Goal: Find specific page/section: Find specific page/section

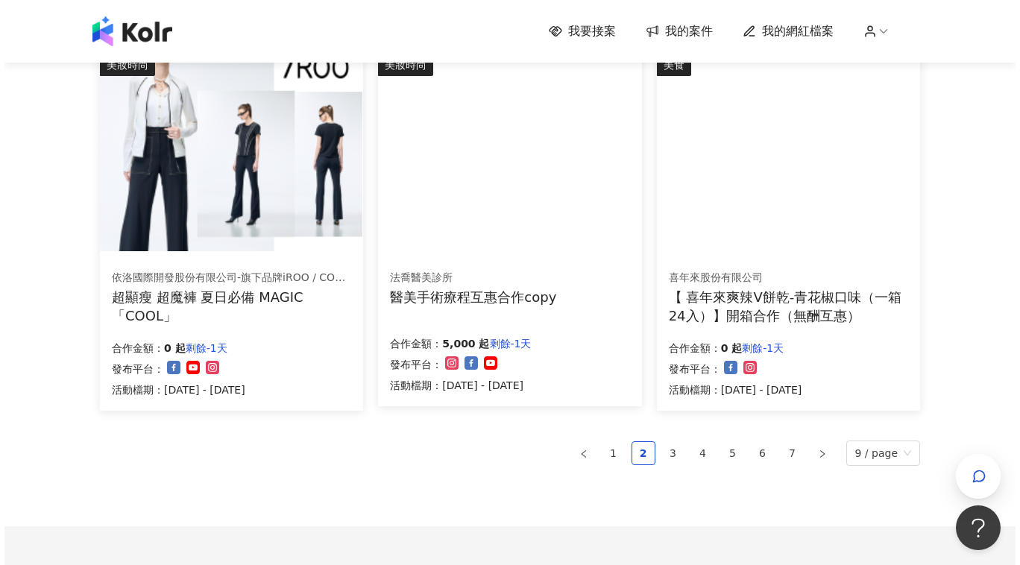
scroll to position [911, 0]
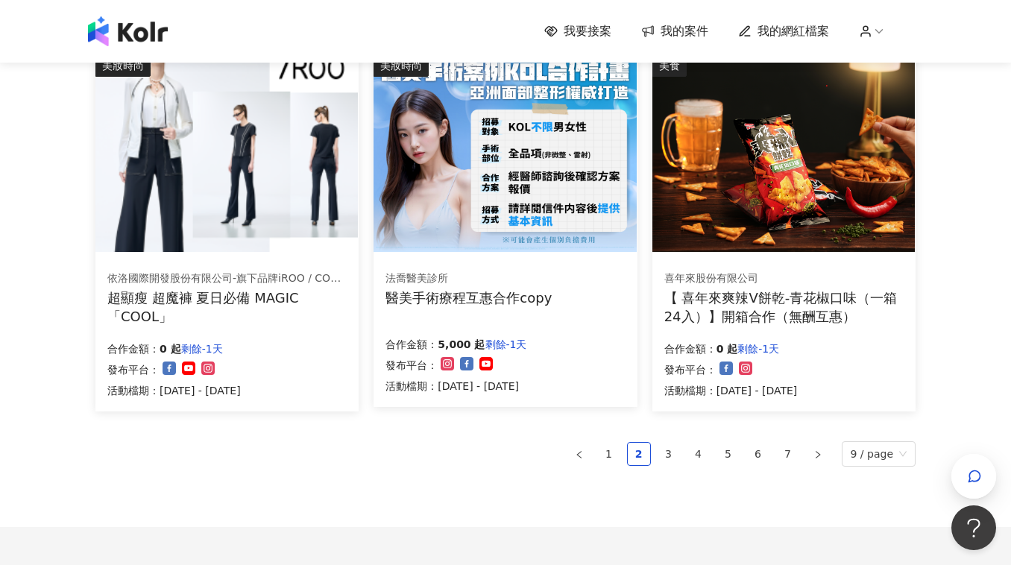
click at [236, 206] on img at bounding box center [226, 153] width 262 height 198
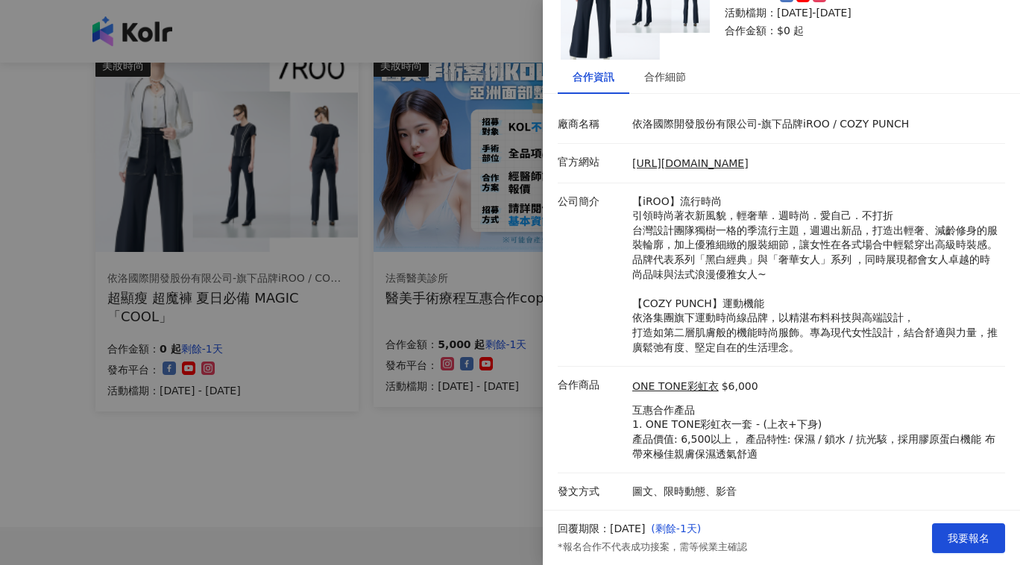
scroll to position [149, 0]
click at [675, 69] on div "合作細節" at bounding box center [665, 77] width 42 height 16
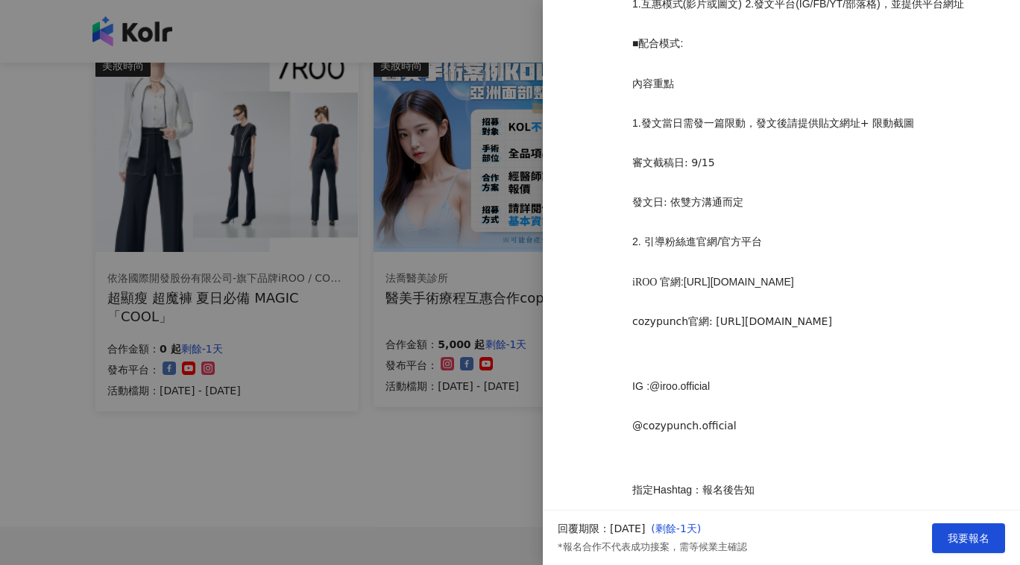
scroll to position [1021, 0]
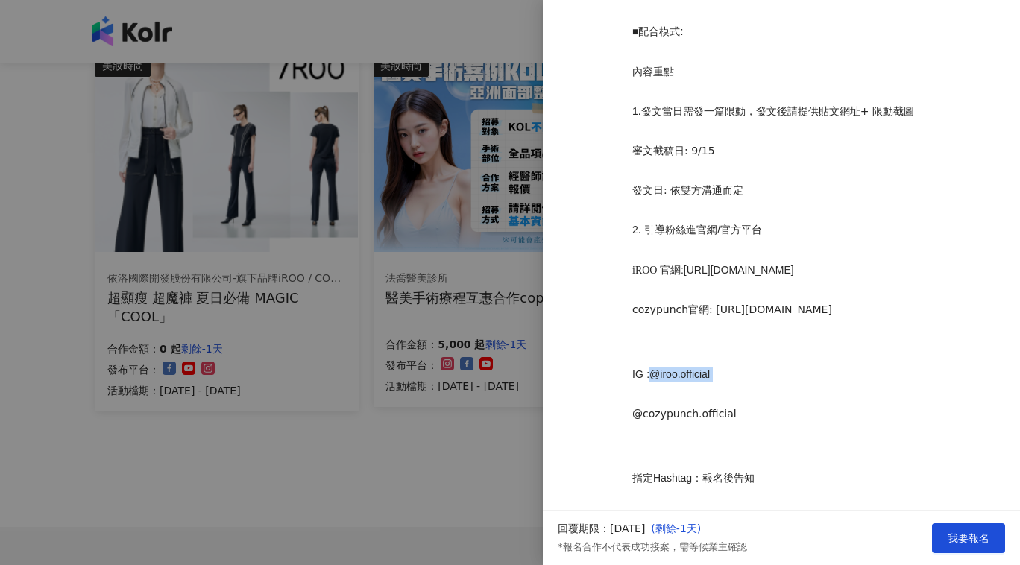
drag, startPoint x: 727, startPoint y: 362, endPoint x: 648, endPoint y: 366, distance: 79.9
click at [648, 367] on p "IG :@iroo.official" at bounding box center [814, 374] width 365 height 15
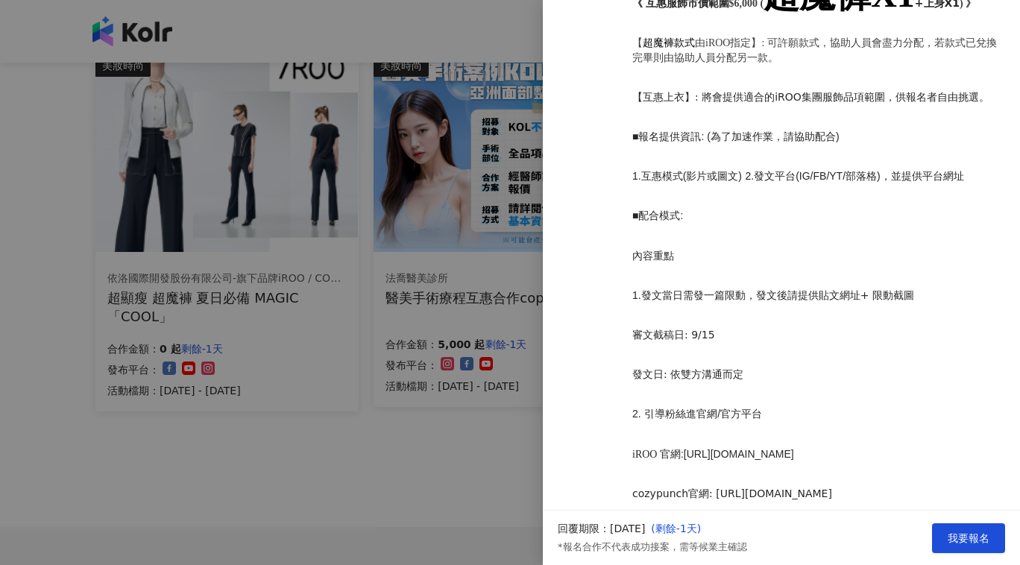
scroll to position [815, 0]
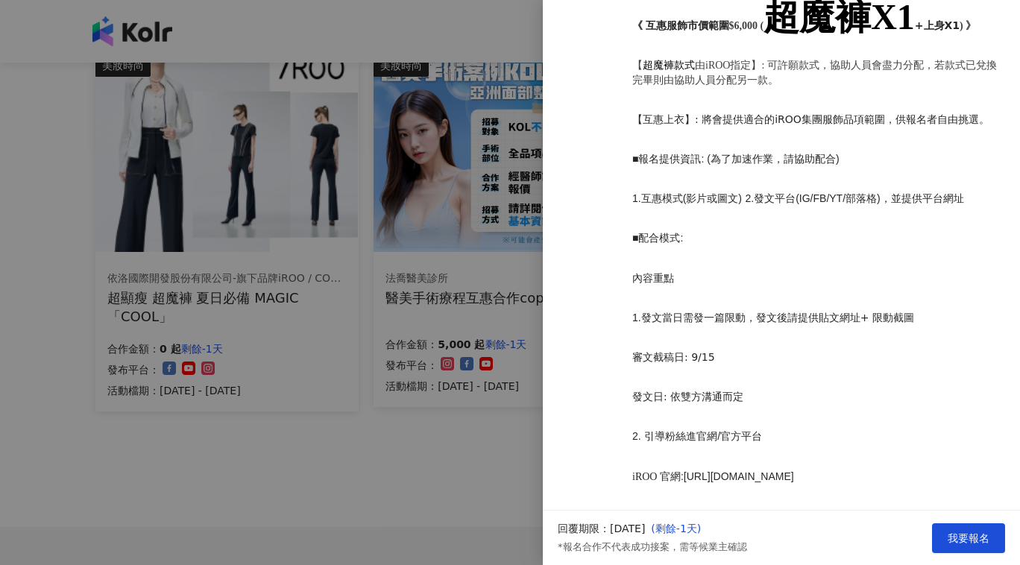
click at [270, 444] on div at bounding box center [510, 282] width 1020 height 565
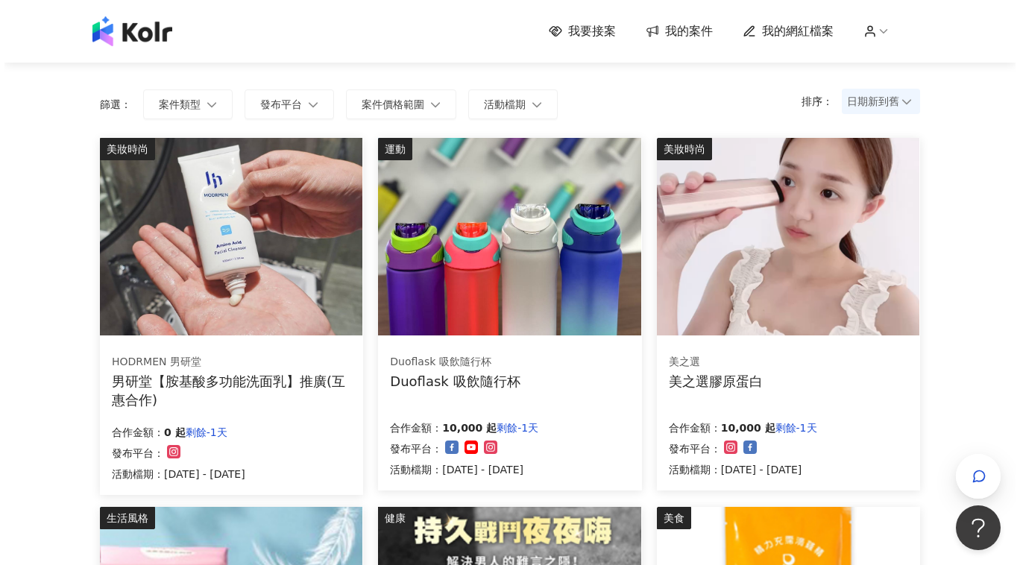
scroll to position [89, 0]
click at [270, 305] on img at bounding box center [231, 237] width 262 height 198
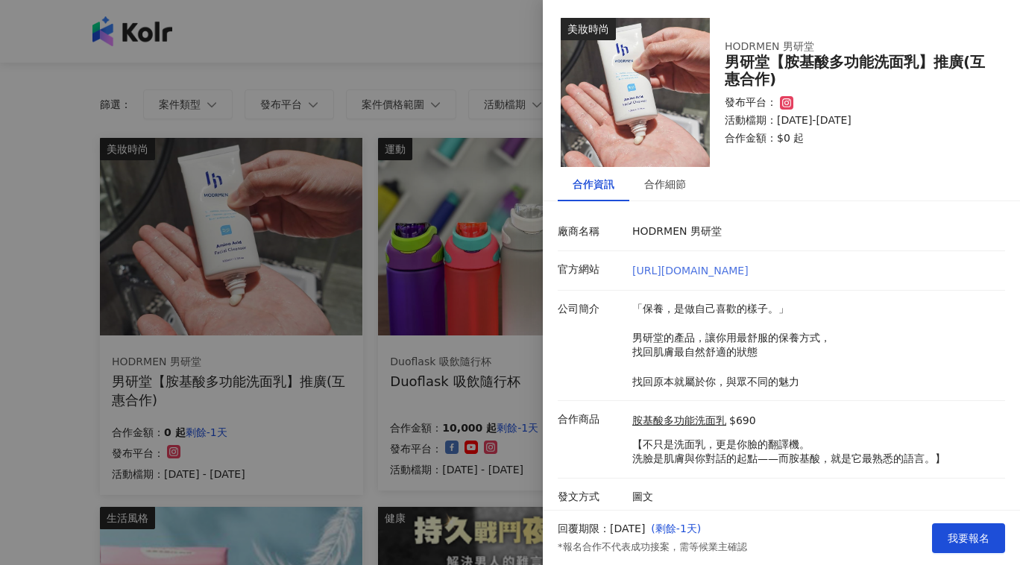
scroll to position [3, 0]
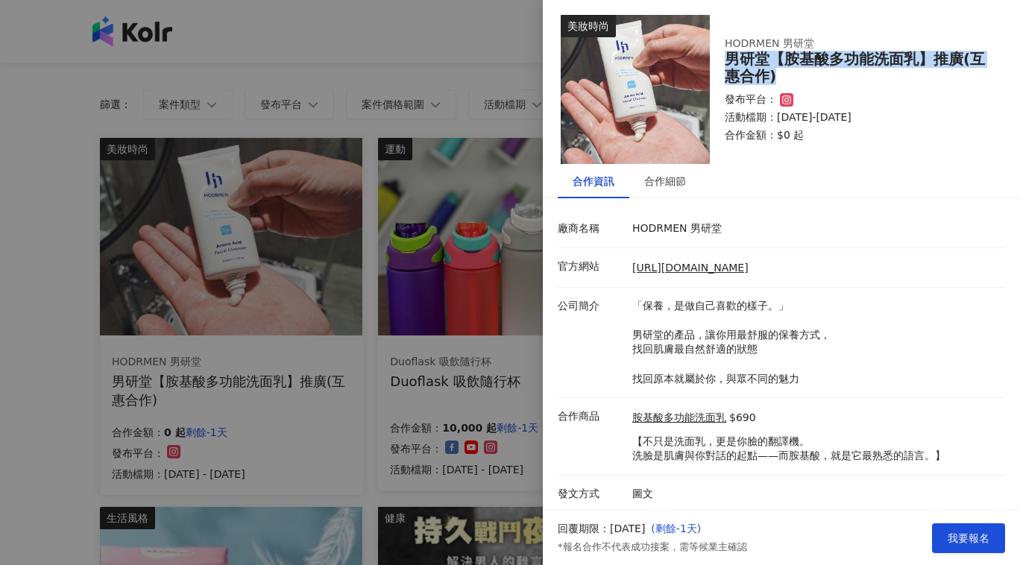
drag, startPoint x: 728, startPoint y: 60, endPoint x: 831, endPoint y: 75, distance: 103.9
click at [831, 75] on div "男研堂【胺基酸多功能洗面乳】推廣(互惠合作)" at bounding box center [856, 68] width 262 height 34
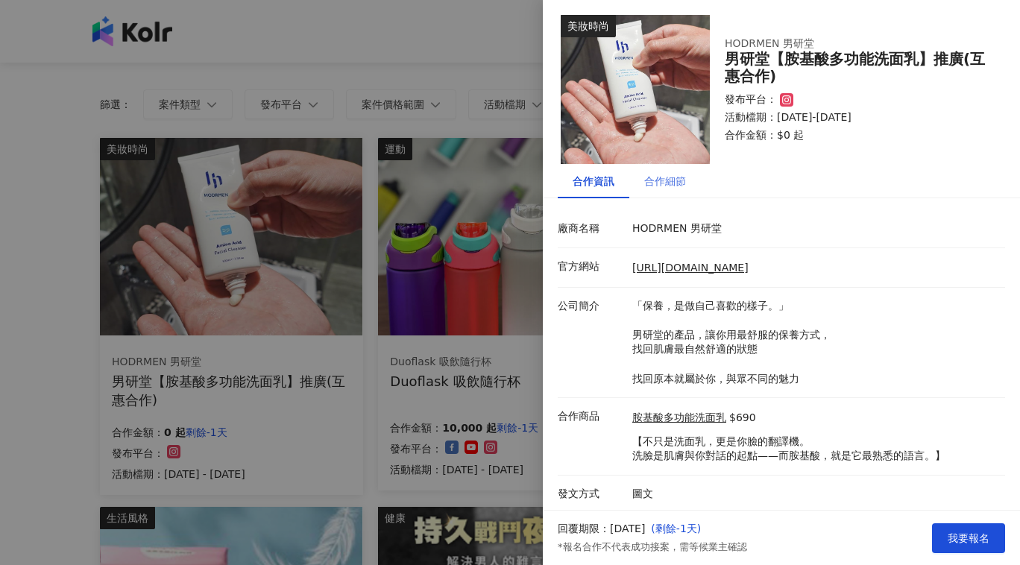
click at [686, 175] on div "合作細節" at bounding box center [665, 181] width 72 height 34
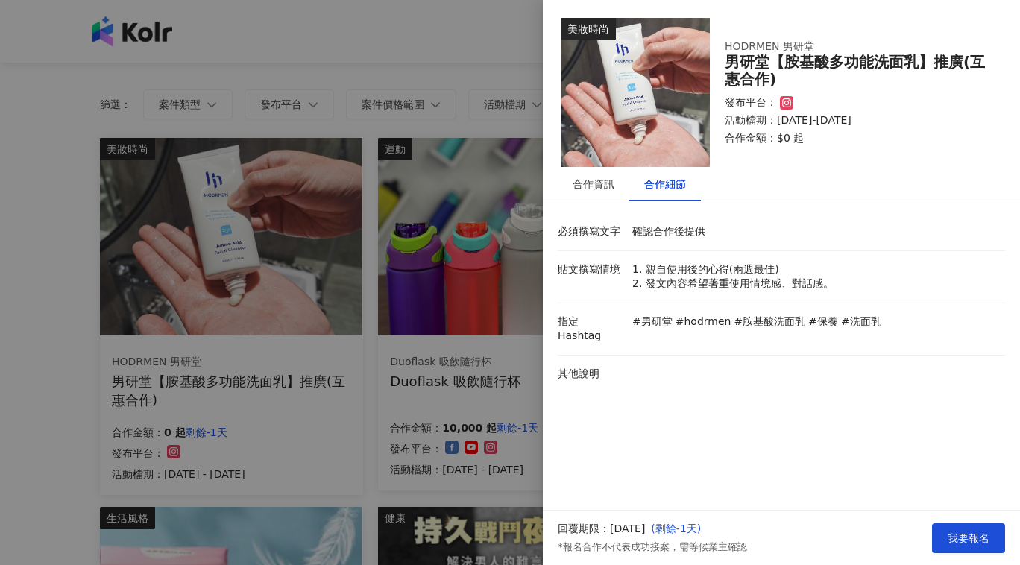
scroll to position [0, 0]
click at [372, 347] on div at bounding box center [510, 282] width 1020 height 565
